Goal: Task Accomplishment & Management: Complete application form

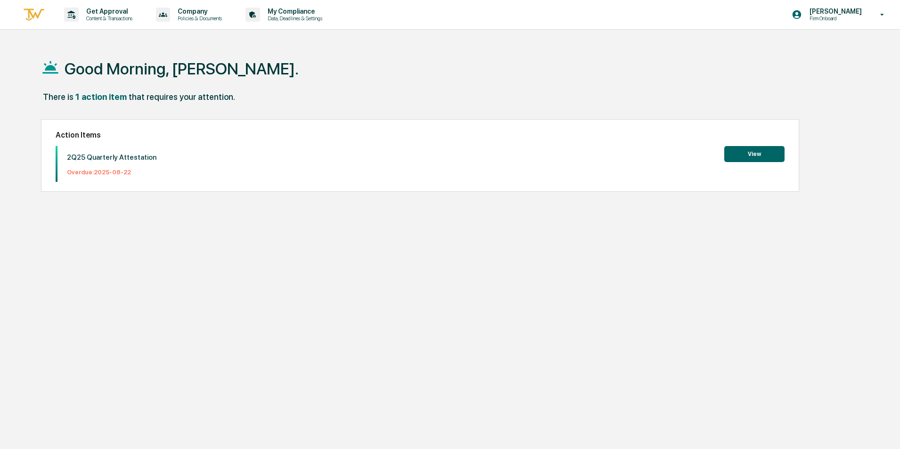
click at [742, 153] on button "View" at bounding box center [754, 154] width 60 height 16
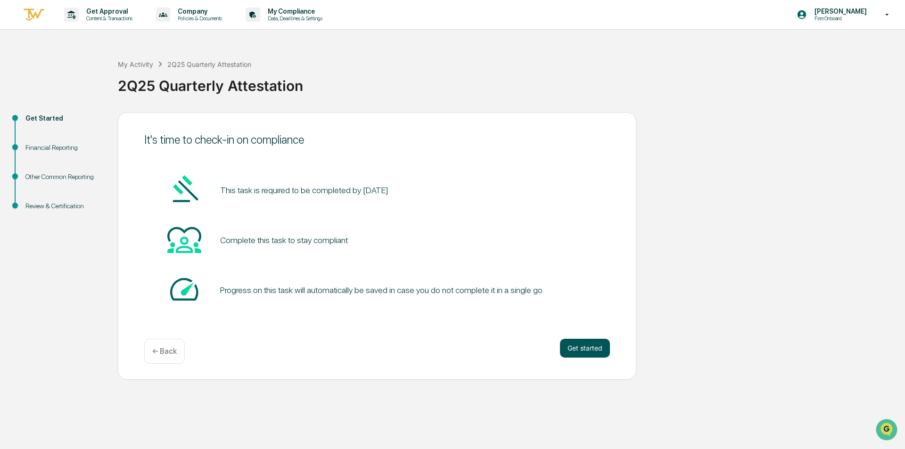
click at [583, 346] on button "Get started" at bounding box center [585, 348] width 50 height 19
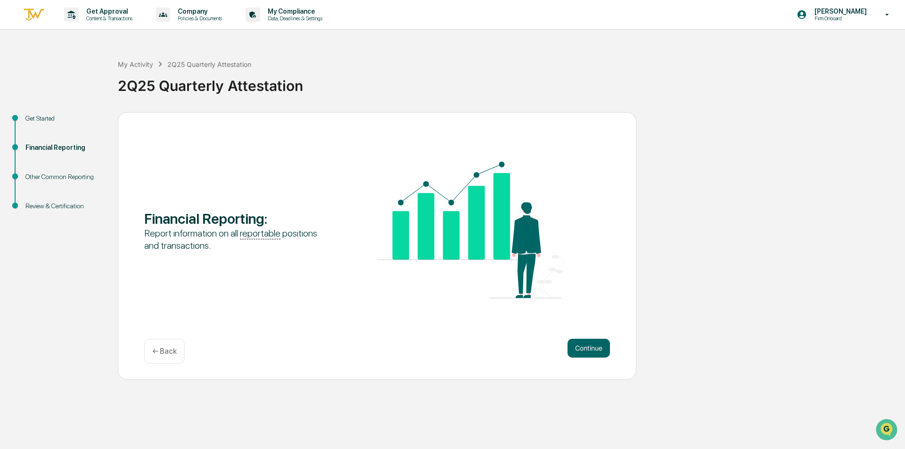
click at [583, 346] on button "Continue" at bounding box center [588, 348] width 42 height 19
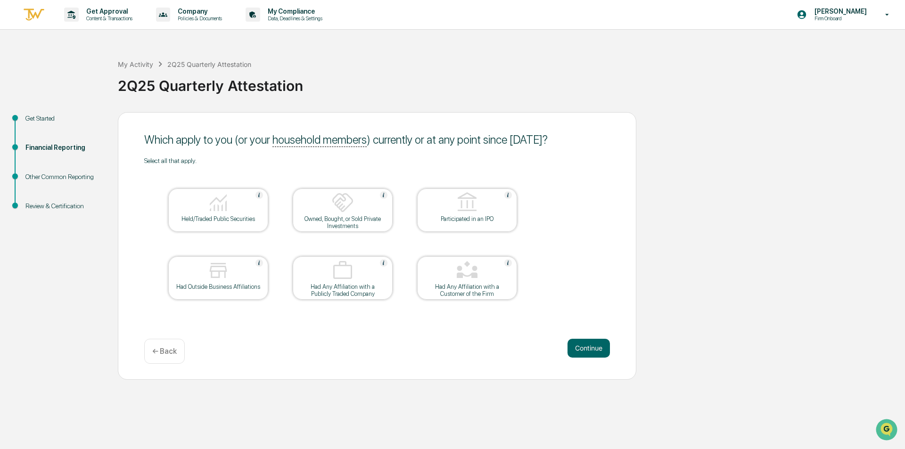
click at [583, 346] on button "Continue" at bounding box center [588, 348] width 42 height 19
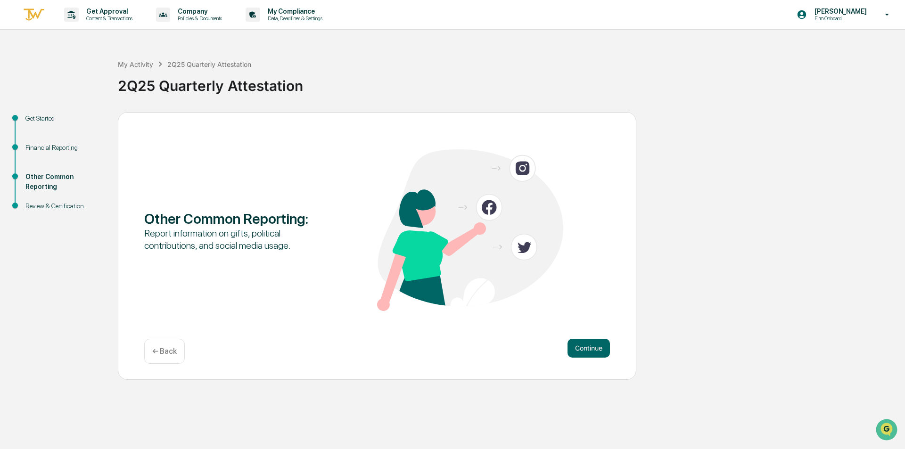
click at [583, 346] on button "Continue" at bounding box center [588, 348] width 42 height 19
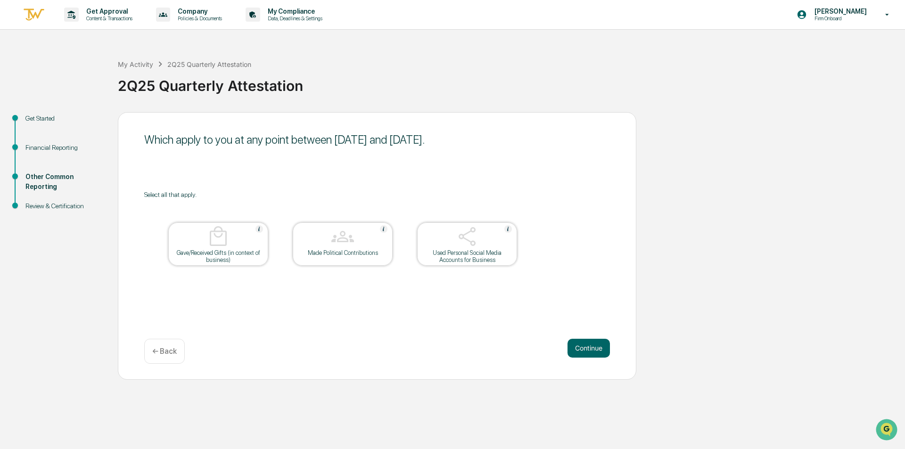
click at [583, 346] on button "Continue" at bounding box center [588, 348] width 42 height 19
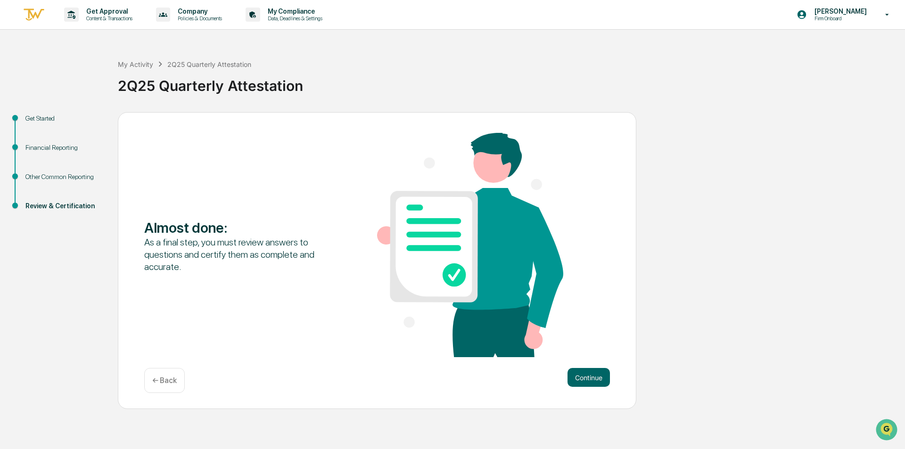
click at [154, 385] on p "← Back" at bounding box center [164, 380] width 25 height 9
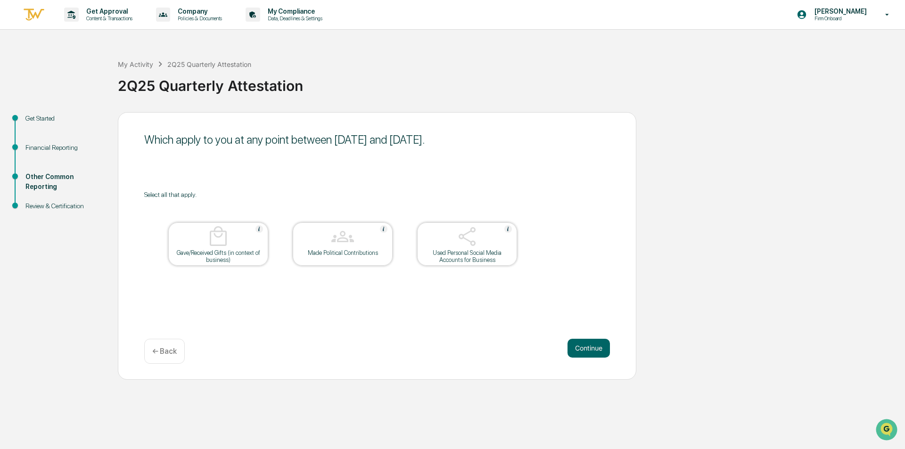
click at [154, 363] on div "← Back" at bounding box center [164, 351] width 41 height 25
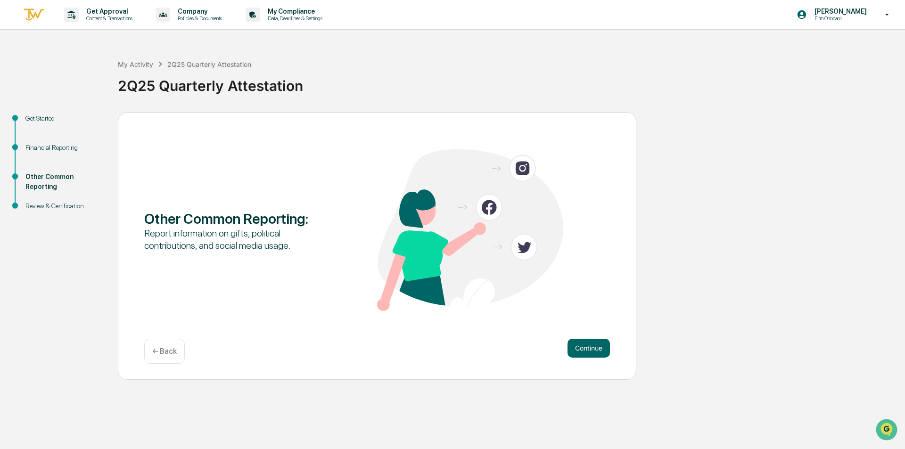
click at [154, 363] on div "← Back" at bounding box center [164, 351] width 41 height 25
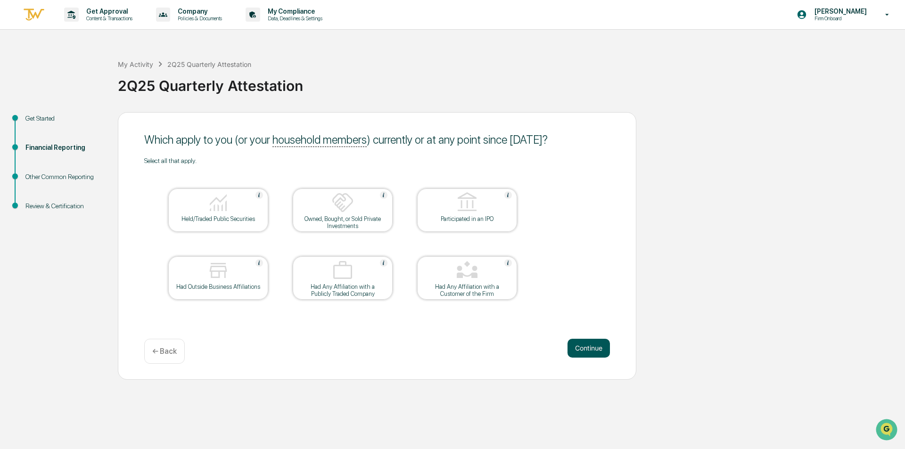
click at [593, 352] on button "Continue" at bounding box center [588, 348] width 42 height 19
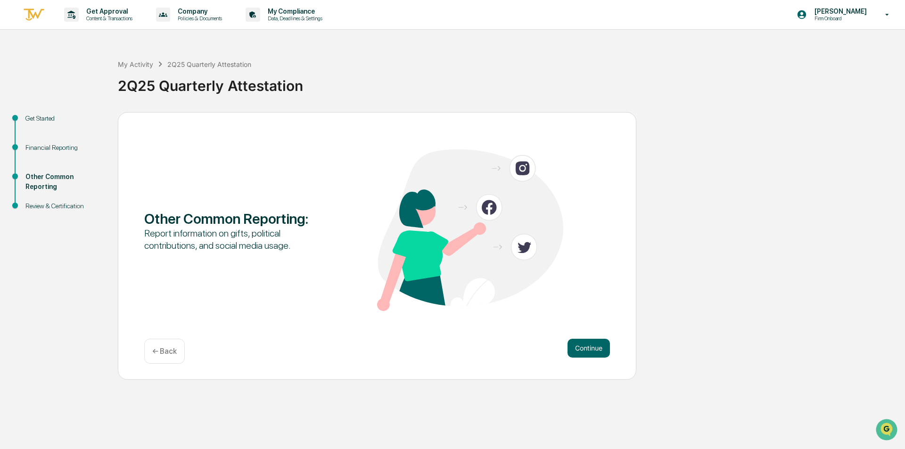
click at [593, 352] on button "Continue" at bounding box center [588, 348] width 42 height 19
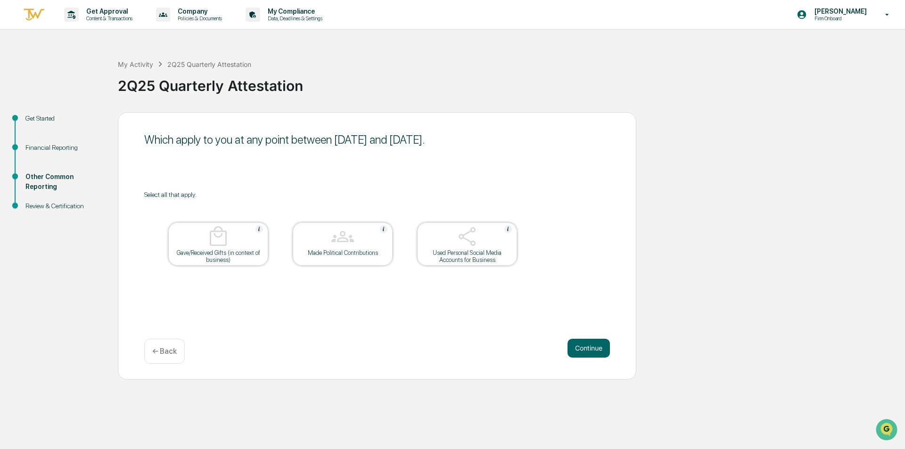
click at [593, 352] on button "Continue" at bounding box center [588, 348] width 42 height 19
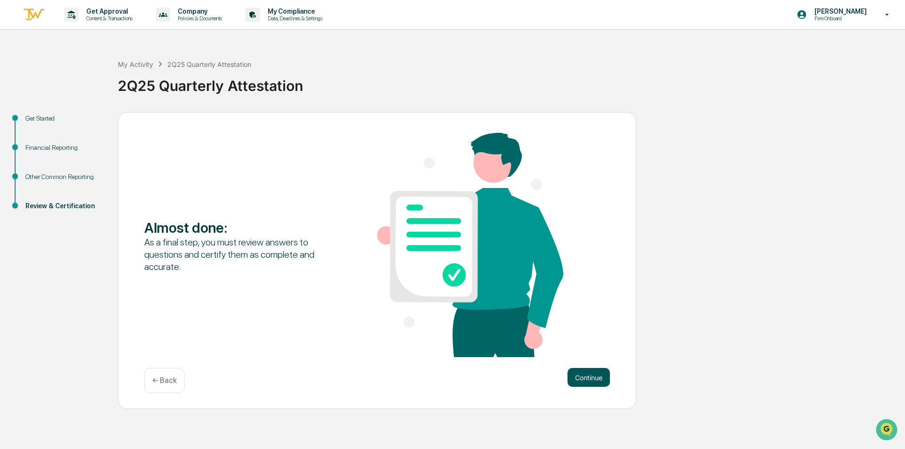
click at [593, 382] on button "Continue" at bounding box center [588, 377] width 42 height 19
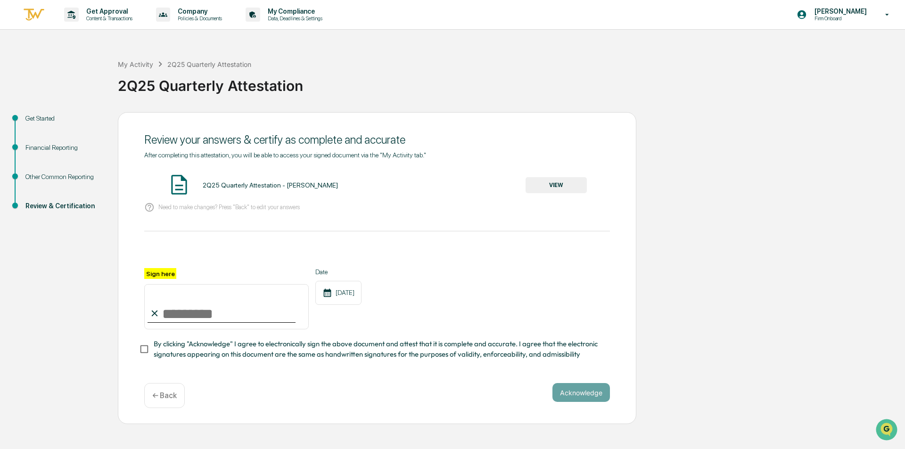
click at [196, 308] on input "Sign here" at bounding box center [226, 306] width 164 height 45
type input "*"
type input "**********"
click at [590, 400] on button "Acknowledge" at bounding box center [580, 392] width 57 height 19
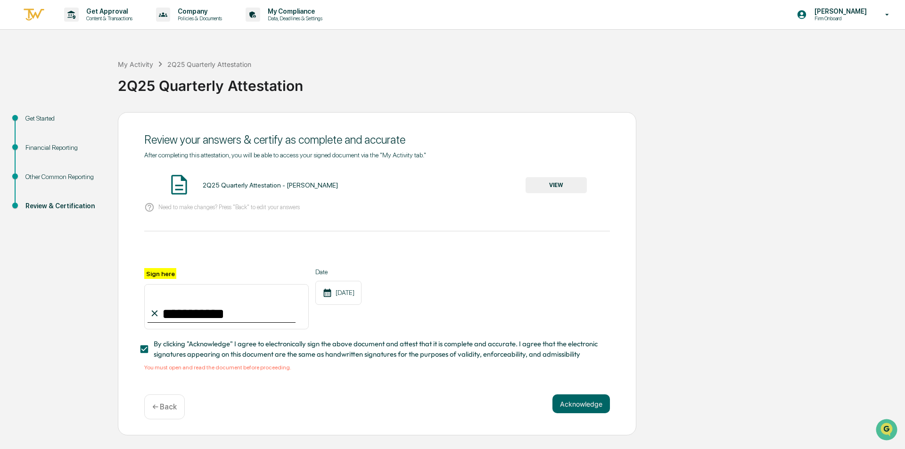
click at [557, 185] on button "VIEW" at bounding box center [555, 185] width 61 height 16
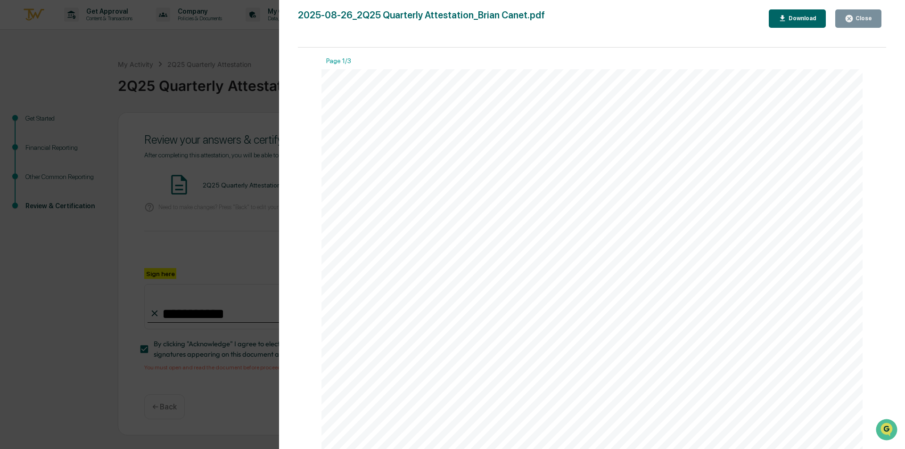
click at [861, 9] on div "Version History [DATE] 03:25 PM [PERSON_NAME] 2025-08-26_2Q25 Quarterly Attesta…" at bounding box center [592, 234] width 626 height 468
click at [861, 16] on div "Close" at bounding box center [862, 18] width 18 height 7
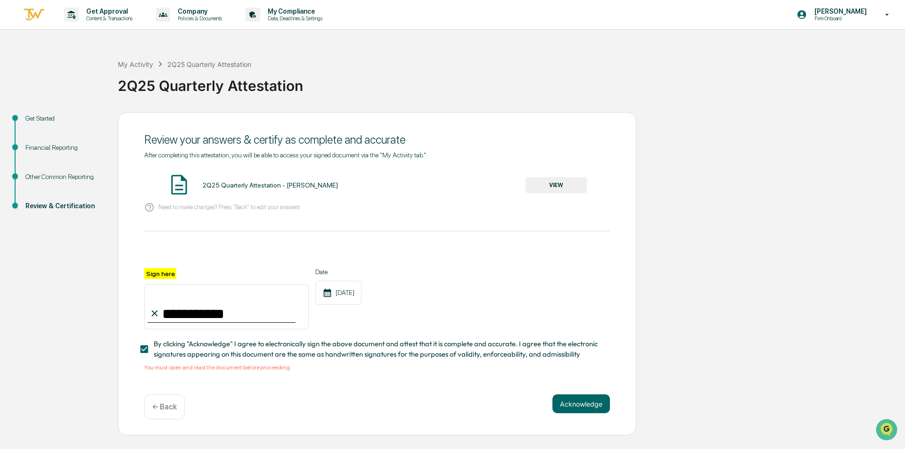
click at [580, 417] on div "Acknowledge ← Back" at bounding box center [377, 406] width 466 height 25
click at [582, 401] on button "Acknowledge" at bounding box center [580, 403] width 57 height 19
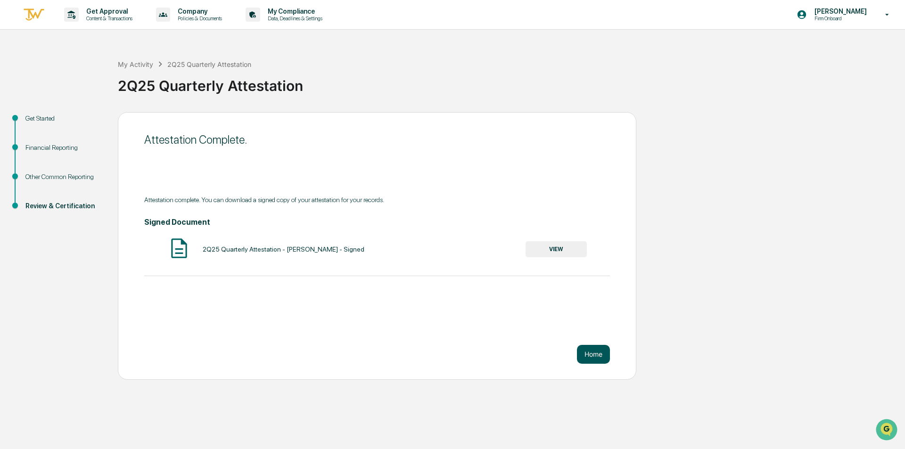
click at [598, 362] on button "Home" at bounding box center [593, 354] width 33 height 19
